Goal: Task Accomplishment & Management: Complete application form

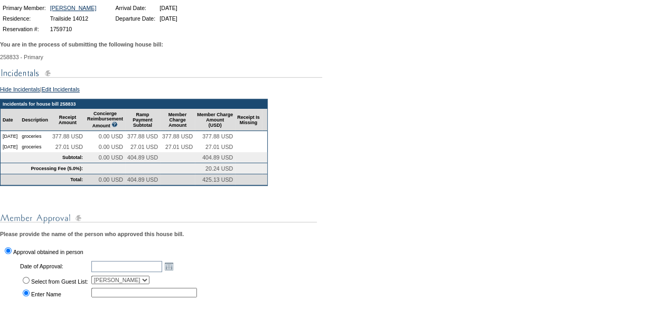
scroll to position [250, 0]
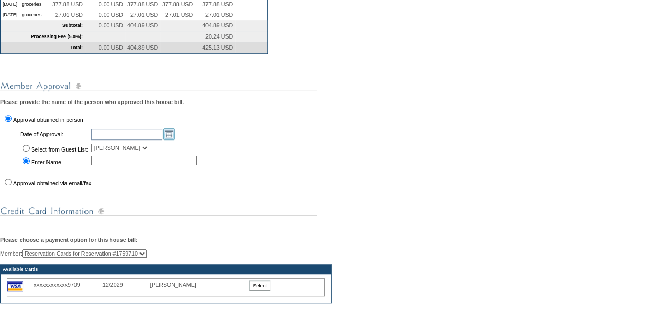
click at [175, 140] on link "Open the calendar popup." at bounding box center [169, 134] width 12 height 12
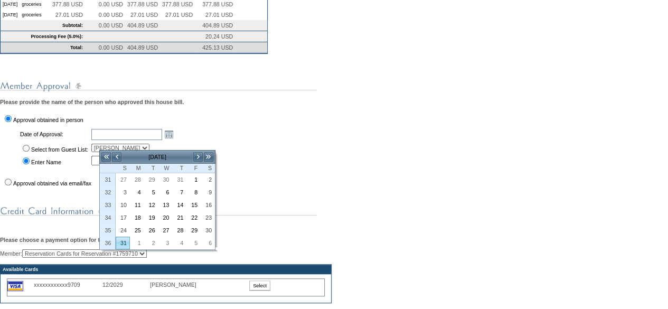
click at [121, 239] on link "31" at bounding box center [122, 243] width 13 height 12
type input "[DATE]"
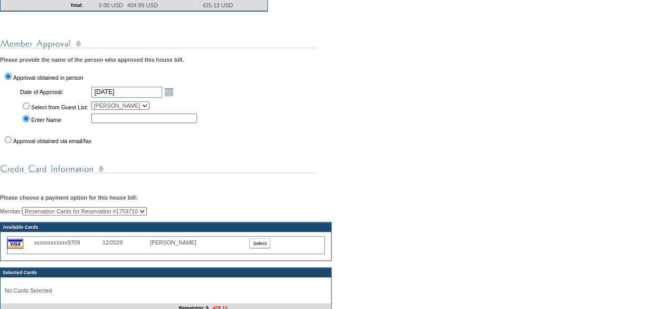
scroll to position [297, 0]
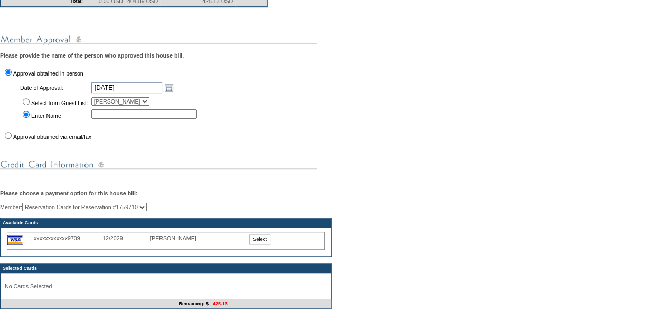
click at [10, 139] on input "Approval obtained via email/fax" at bounding box center [8, 135] width 7 height 7
radio input "true"
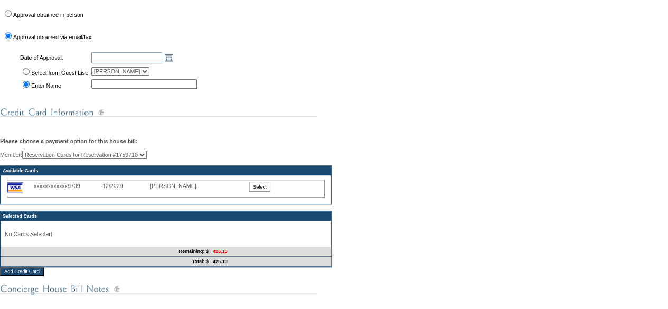
scroll to position [359, 0]
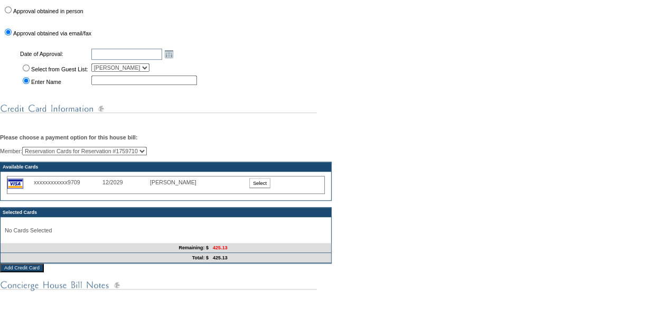
click at [264, 188] on input "Select" at bounding box center [259, 183] width 21 height 10
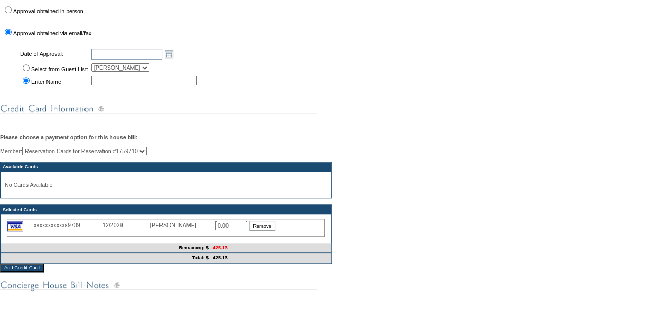
drag, startPoint x: 235, startPoint y: 238, endPoint x: 129, endPoint y: 232, distance: 105.8
click at [129, 232] on div "xxxxxxxxxxxx9709 12/2029 Curt karges 0.00 Remove" at bounding box center [166, 229] width 326 height 24
type input "425.13"
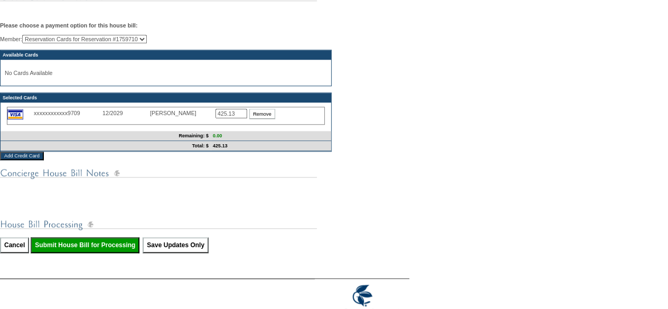
scroll to position [472, 0]
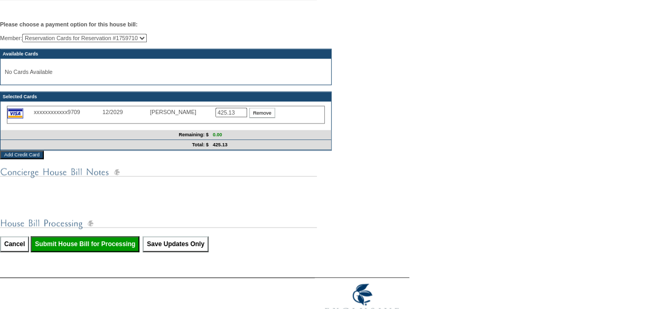
click at [119, 252] on input "Submit House Bill for Processing" at bounding box center [85, 244] width 109 height 16
type input "Processing..."
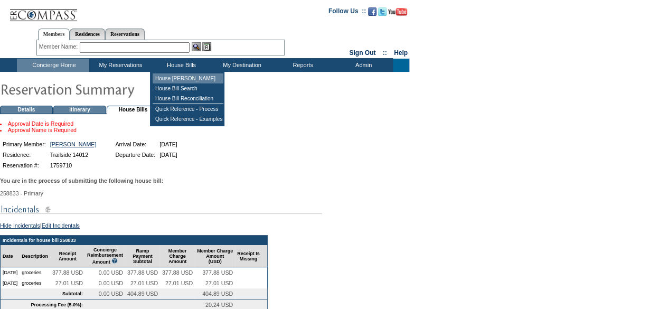
click at [187, 79] on td "House [PERSON_NAME]" at bounding box center [188, 78] width 71 height 10
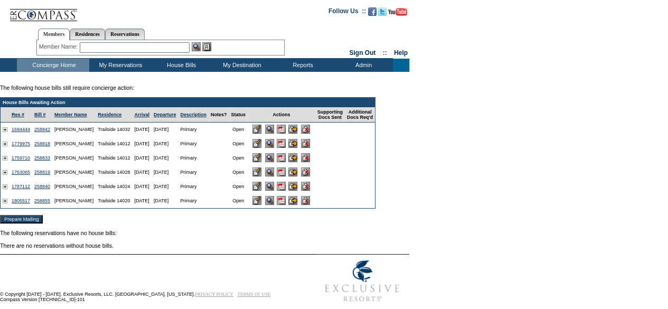
click at [286, 159] on img at bounding box center [281, 157] width 9 height 9
click at [310, 148] on input "image" at bounding box center [305, 143] width 9 height 9
